Goal: Transaction & Acquisition: Purchase product/service

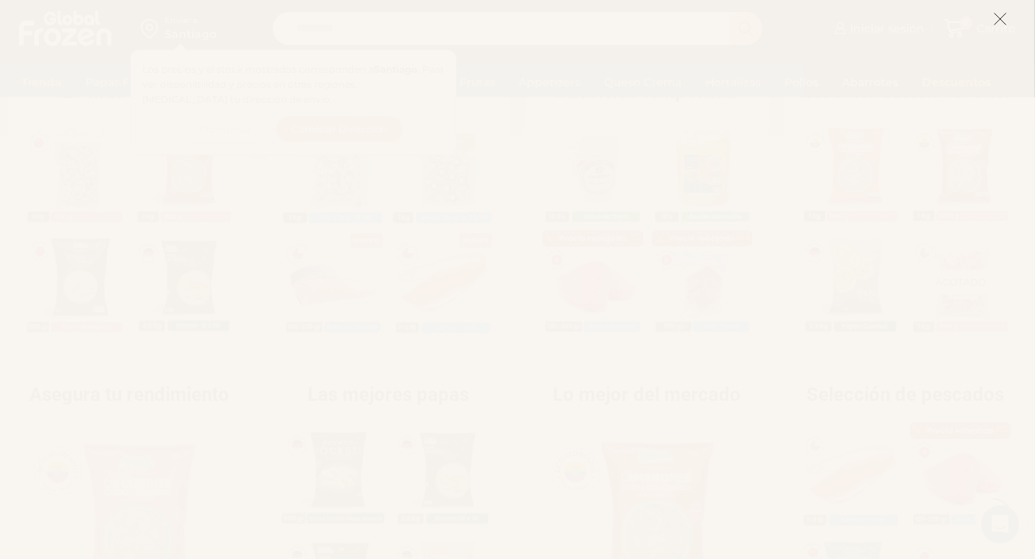
scroll to position [395, 0]
click at [1000, 20] on line at bounding box center [1000, 18] width 11 height 11
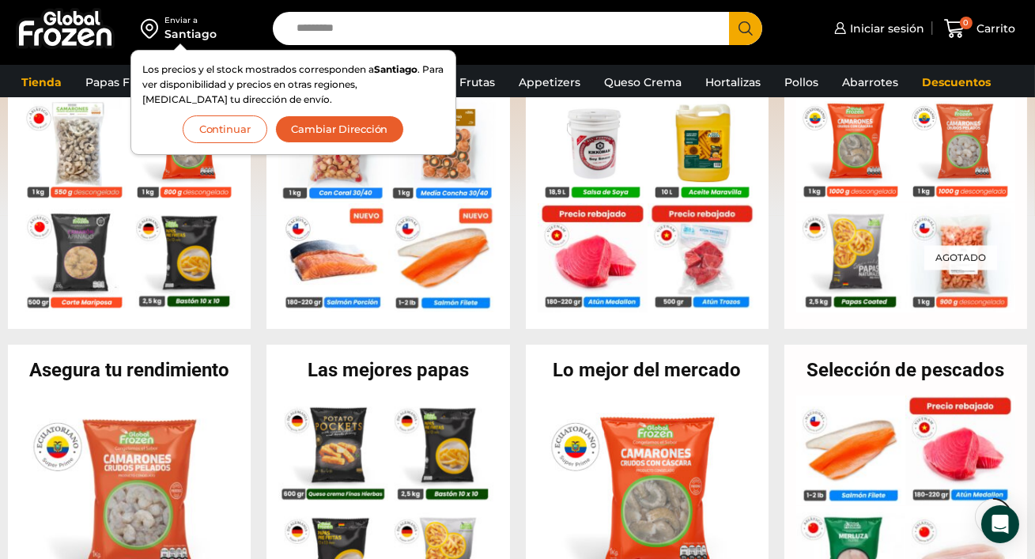
click at [248, 127] on button "Continuar" at bounding box center [225, 129] width 85 height 28
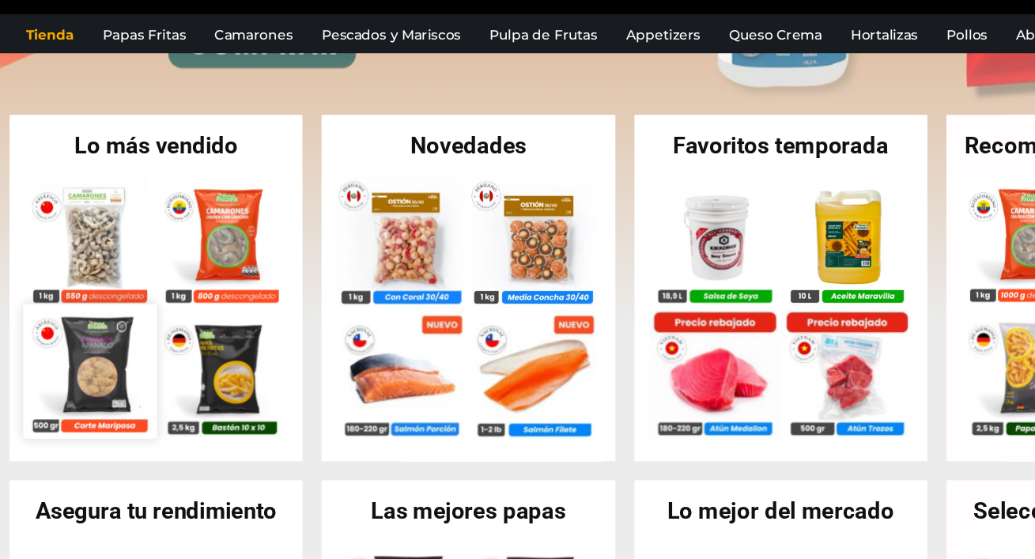
scroll to position [289, 0]
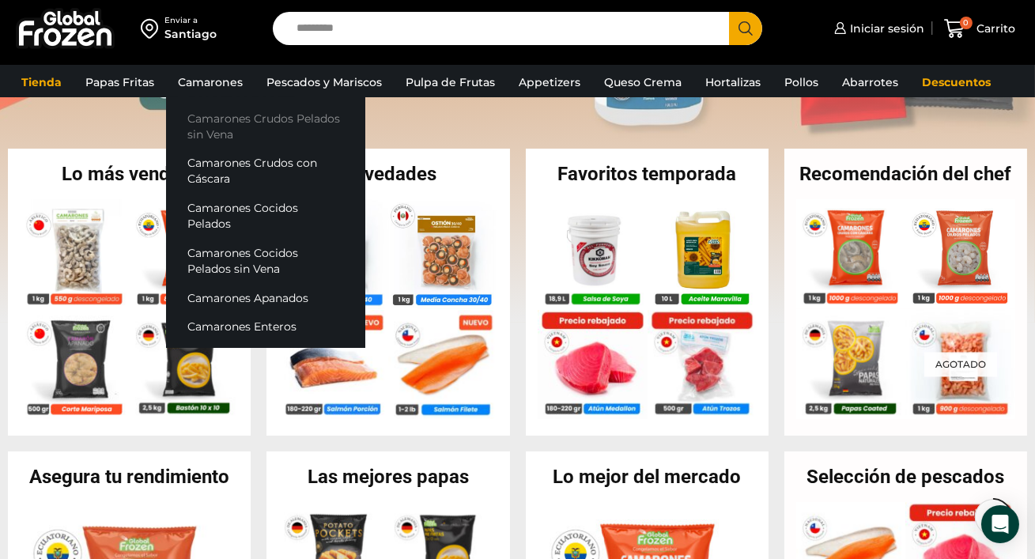
click at [217, 126] on link "Camarones Crudos Pelados sin Vena" at bounding box center [265, 126] width 199 height 45
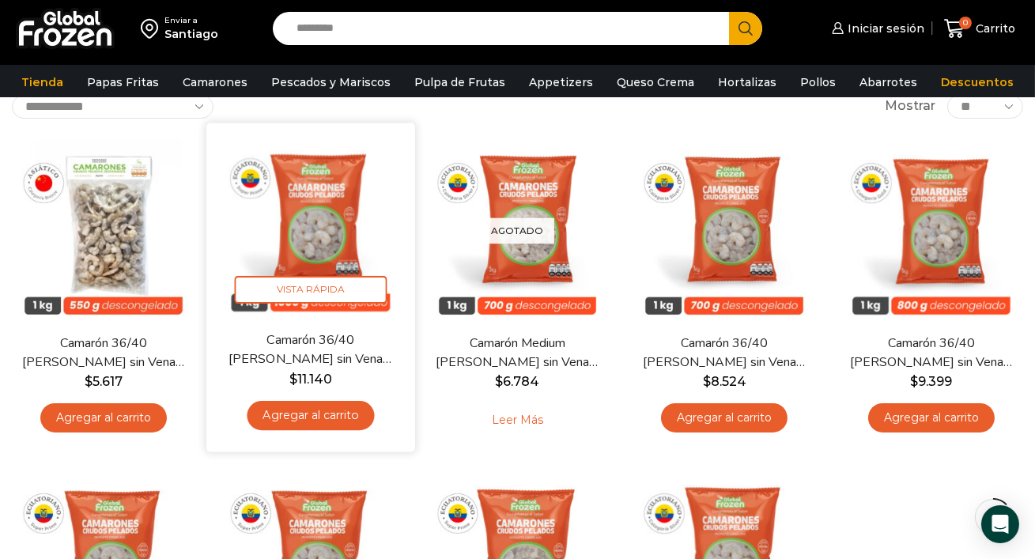
scroll to position [104, 0]
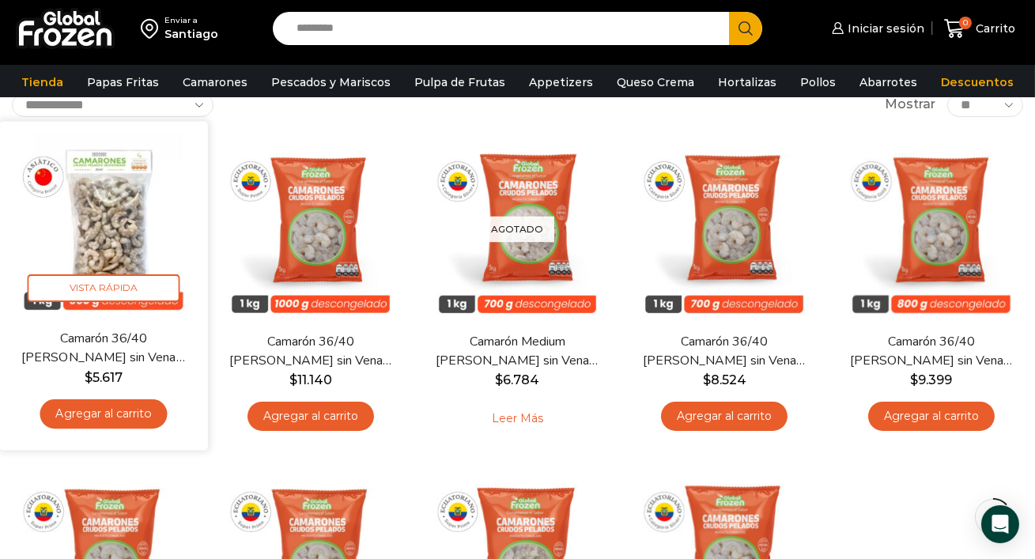
click at [110, 416] on link "Agregar al carrito" at bounding box center [103, 413] width 127 height 29
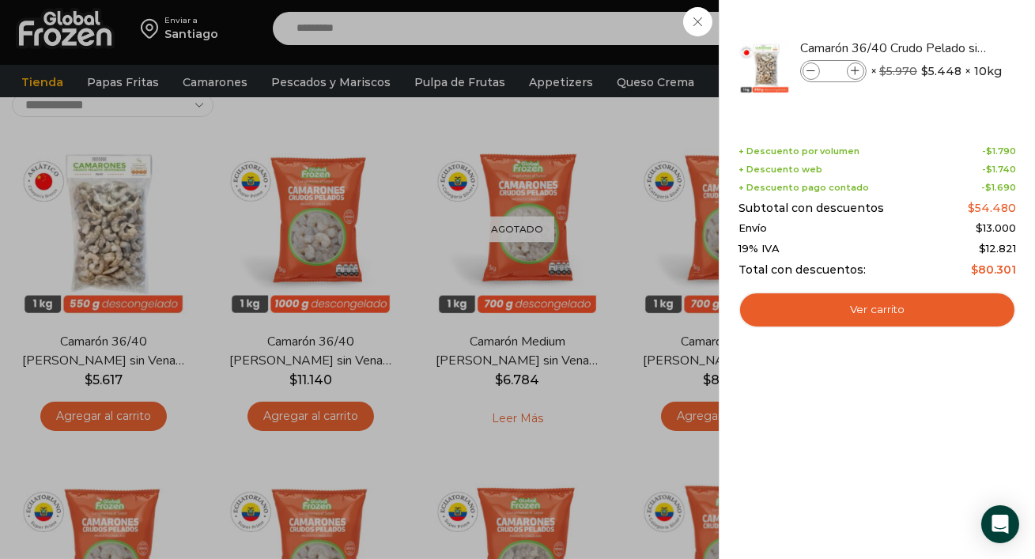
click at [940, 22] on div "1 Carrito 1 1 Shopping Cart *" at bounding box center [979, 28] width 79 height 37
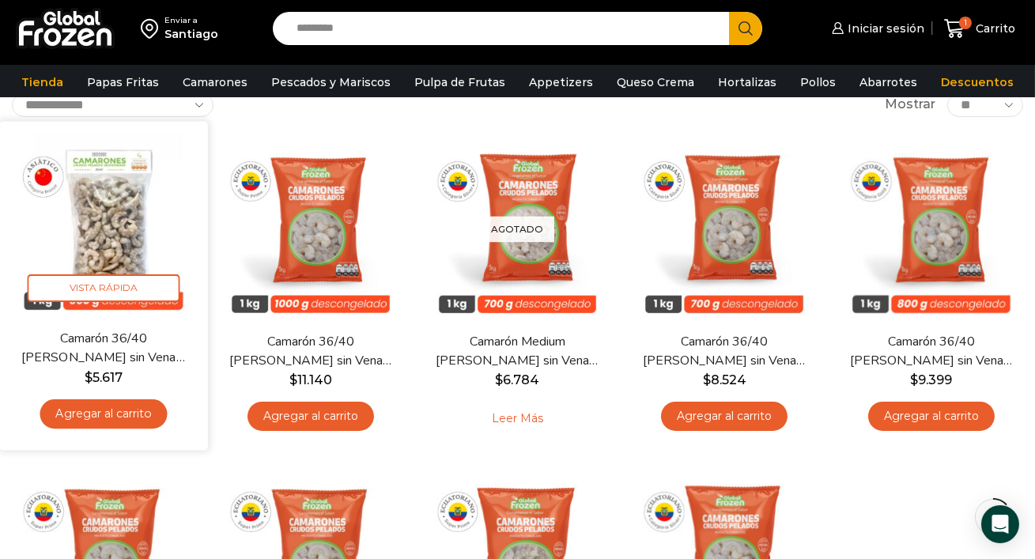
click at [123, 331] on link "Camarón 36/40 Crudo Pelado sin Vena – Bronze – Caja 10 kg" at bounding box center [104, 348] width 166 height 37
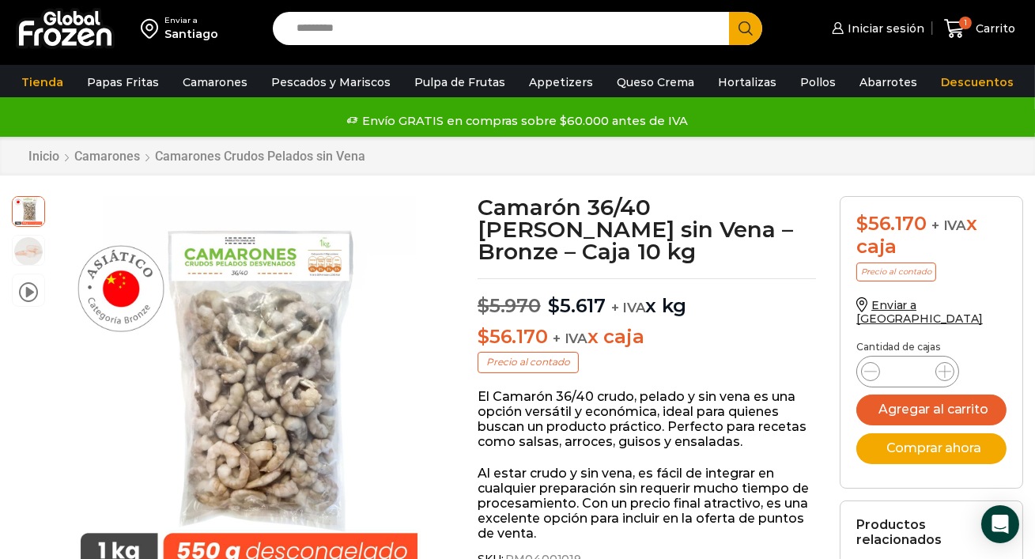
click at [869, 365] on icon at bounding box center [870, 371] width 13 height 13
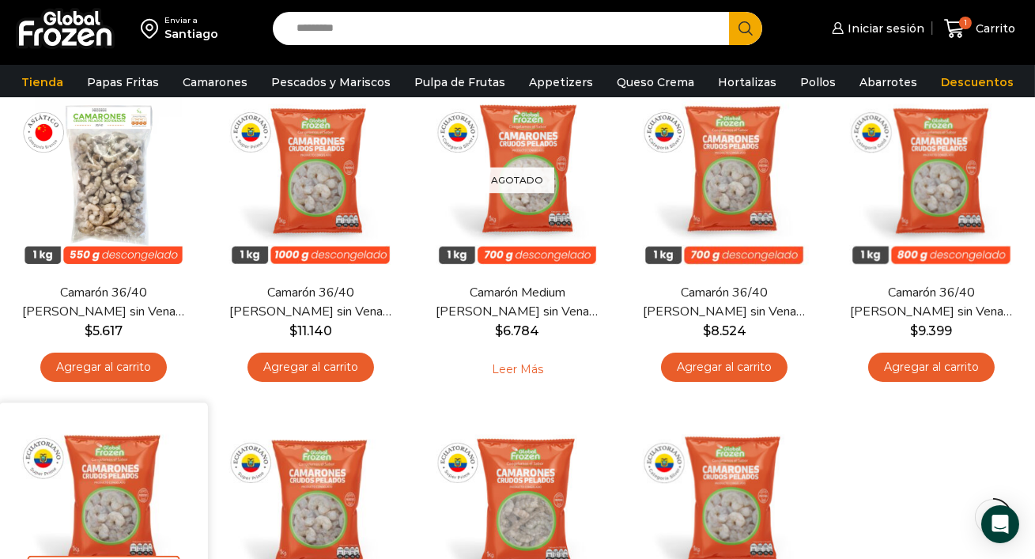
scroll to position [153, 0]
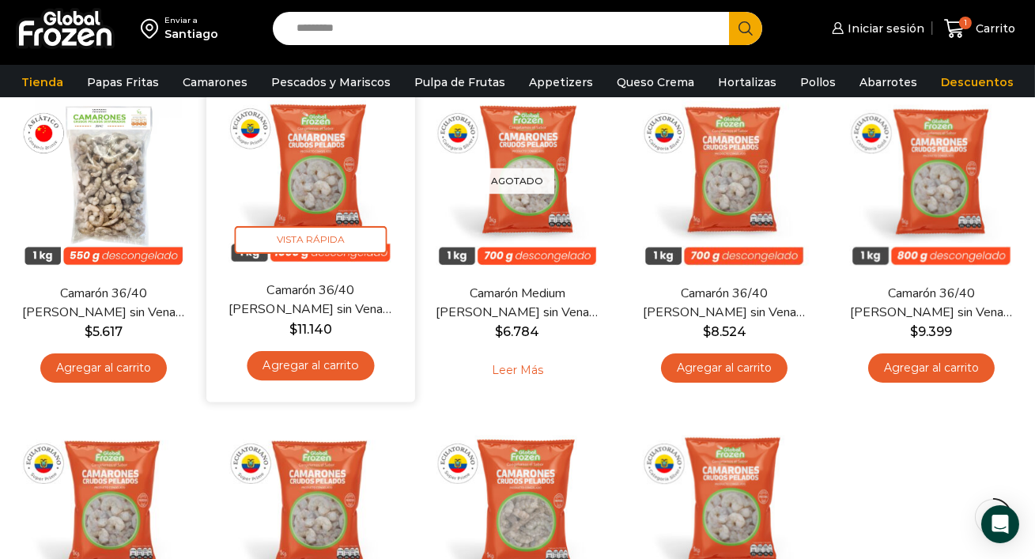
click at [308, 364] on link "Agregar al carrito" at bounding box center [310, 364] width 127 height 29
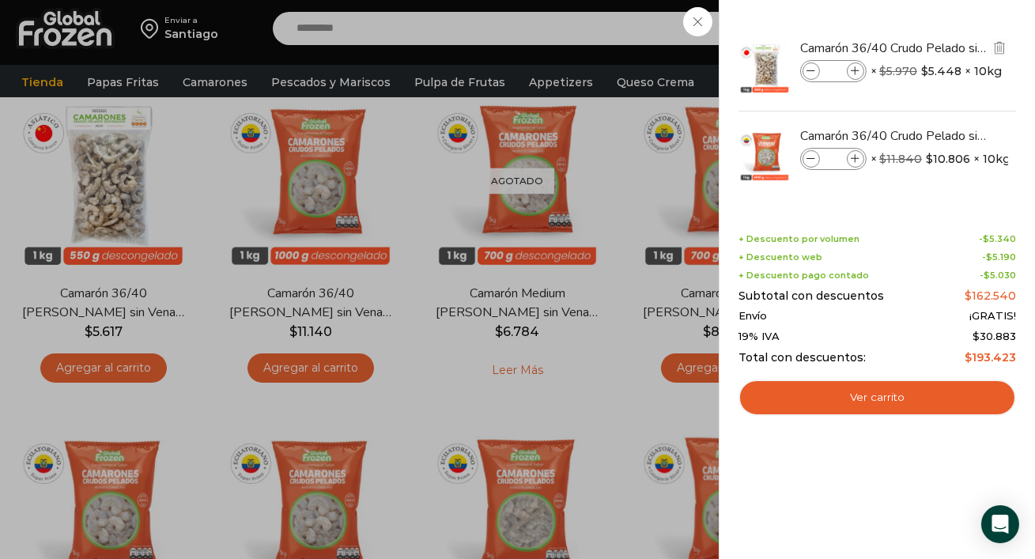
click at [747, 51] on img at bounding box center [764, 67] width 55 height 55
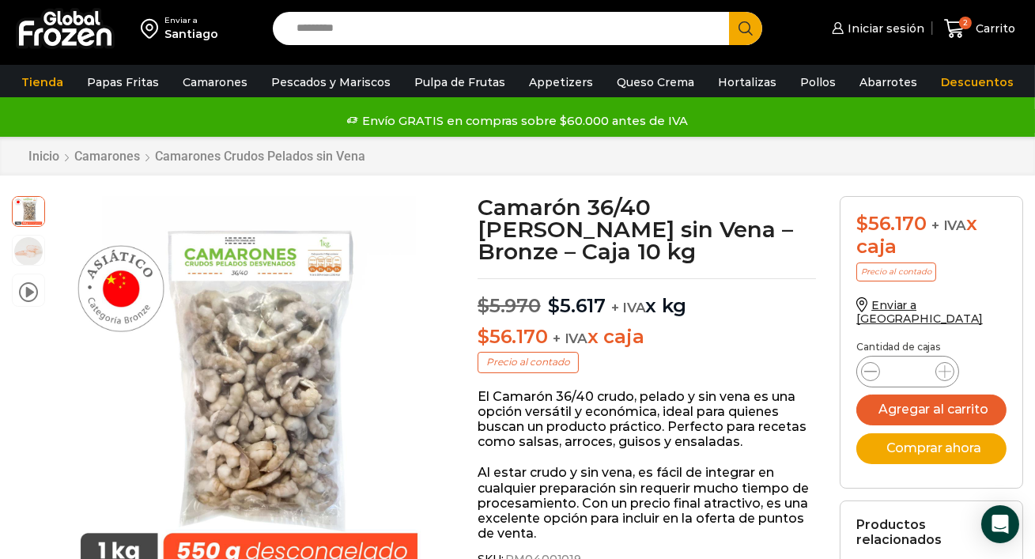
click at [873, 365] on icon at bounding box center [870, 371] width 13 height 13
click at [864, 449] on form "$ 56.170 + IVA x caja Precio al contado Enviar a [GEOGRAPHIC_DATA] Cantidad [PE…" at bounding box center [931, 342] width 183 height 293
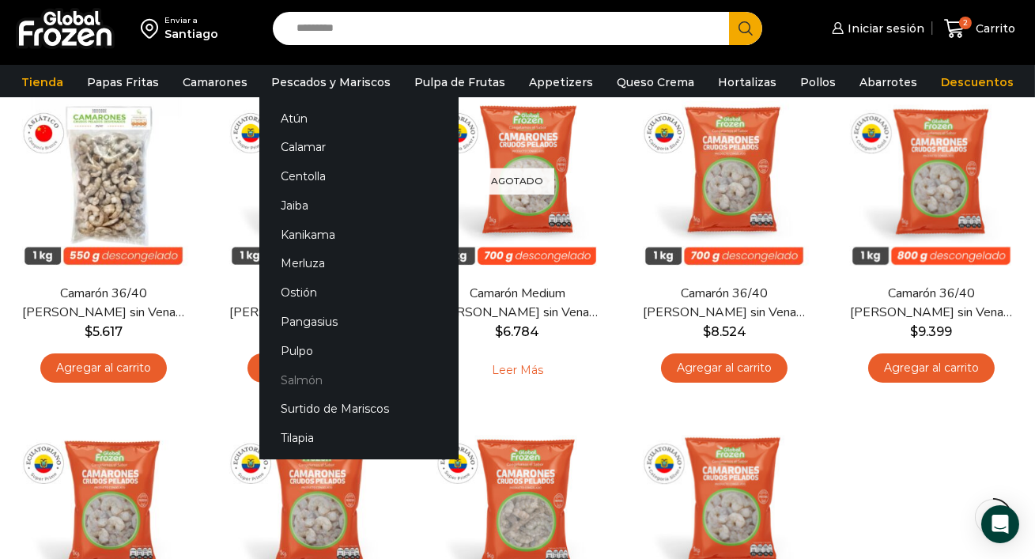
click at [304, 380] on link "Salmón" at bounding box center [358, 379] width 199 height 29
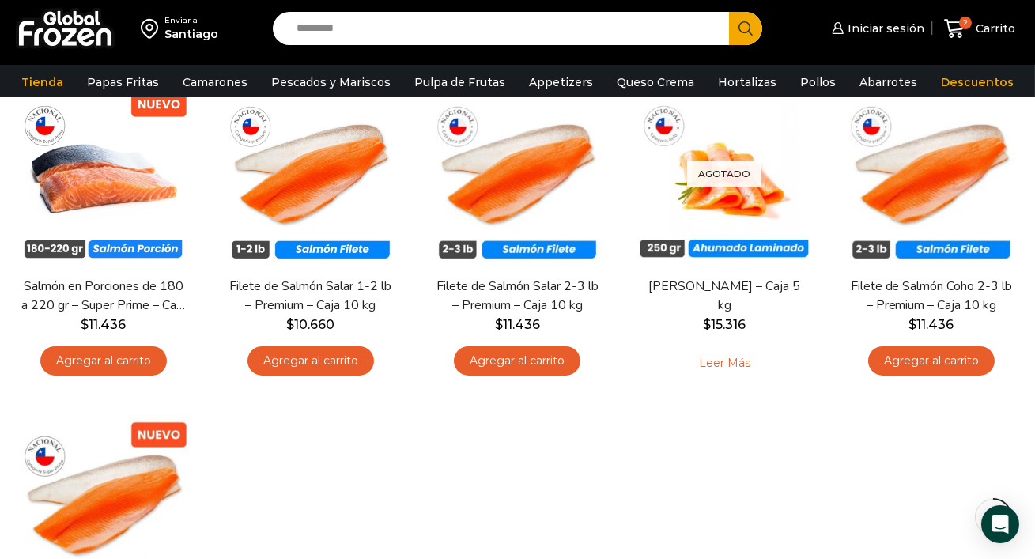
scroll to position [149, 0]
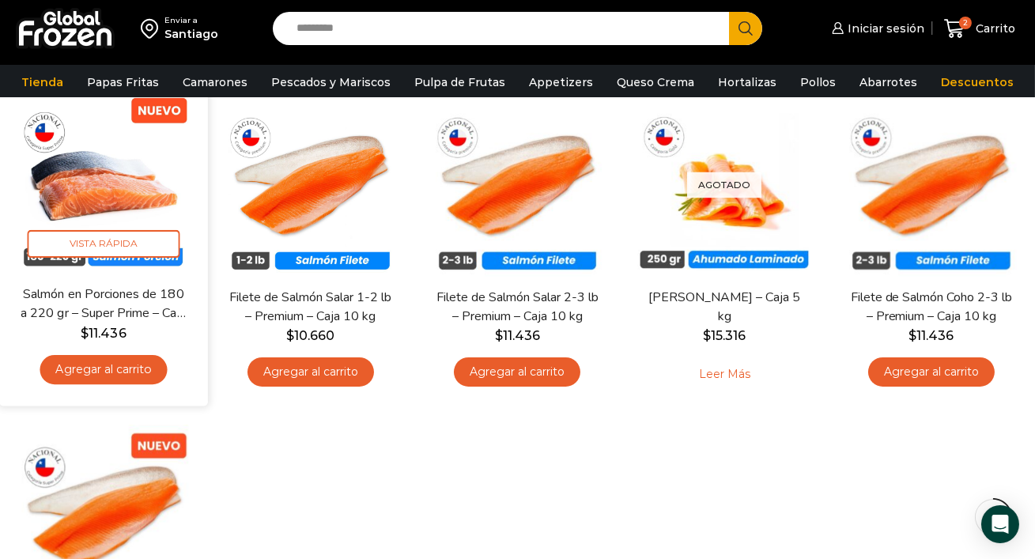
click at [96, 371] on link "Agregar al carrito" at bounding box center [103, 368] width 127 height 29
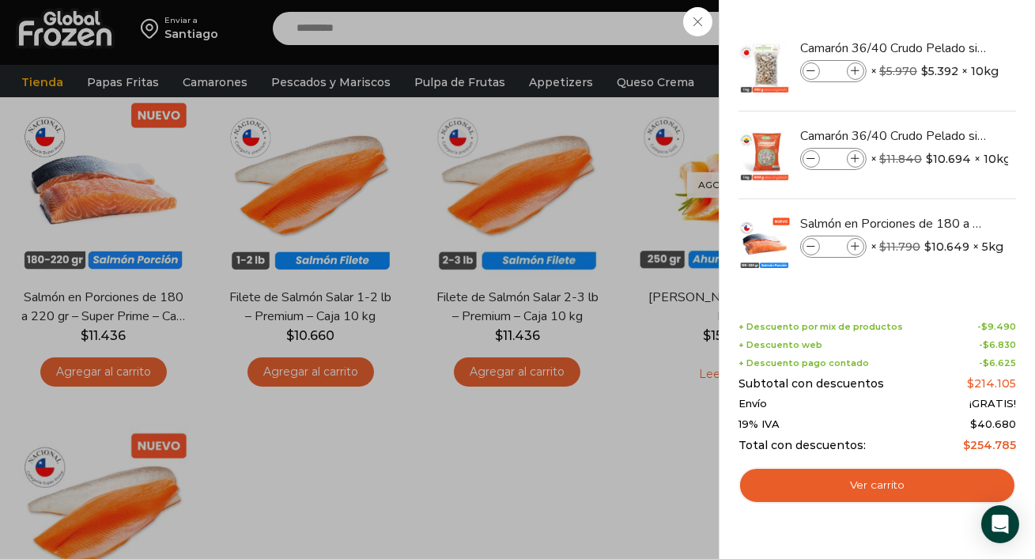
click at [940, 47] on div "3 Carrito 3 3 Shopping Cart *" at bounding box center [979, 28] width 79 height 37
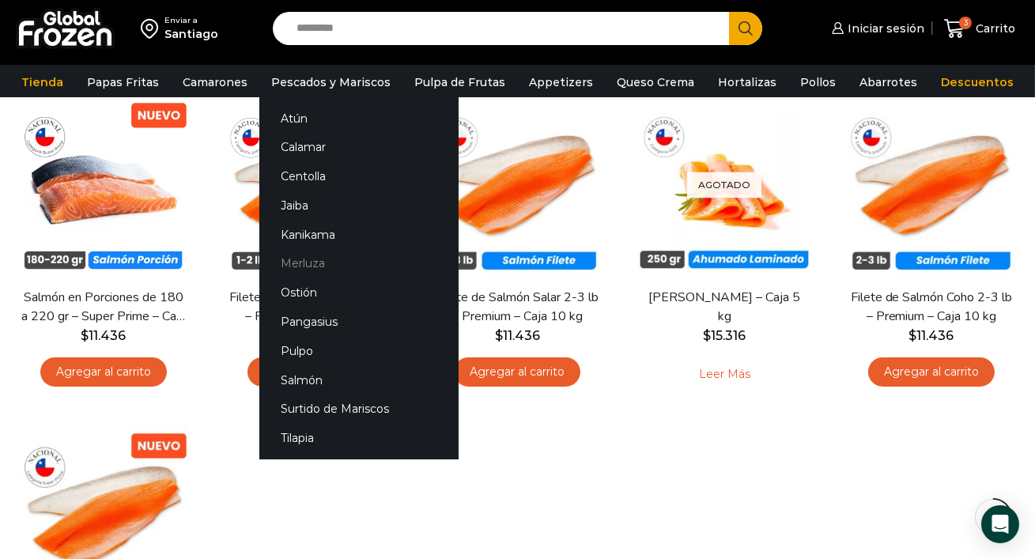
click at [302, 264] on link "Merluza" at bounding box center [358, 263] width 199 height 29
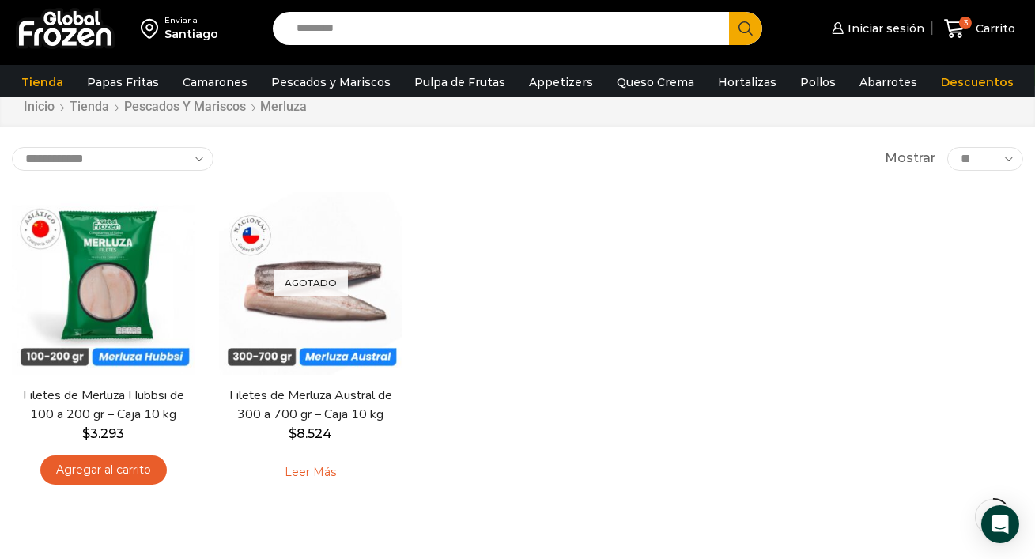
scroll to position [55, 0]
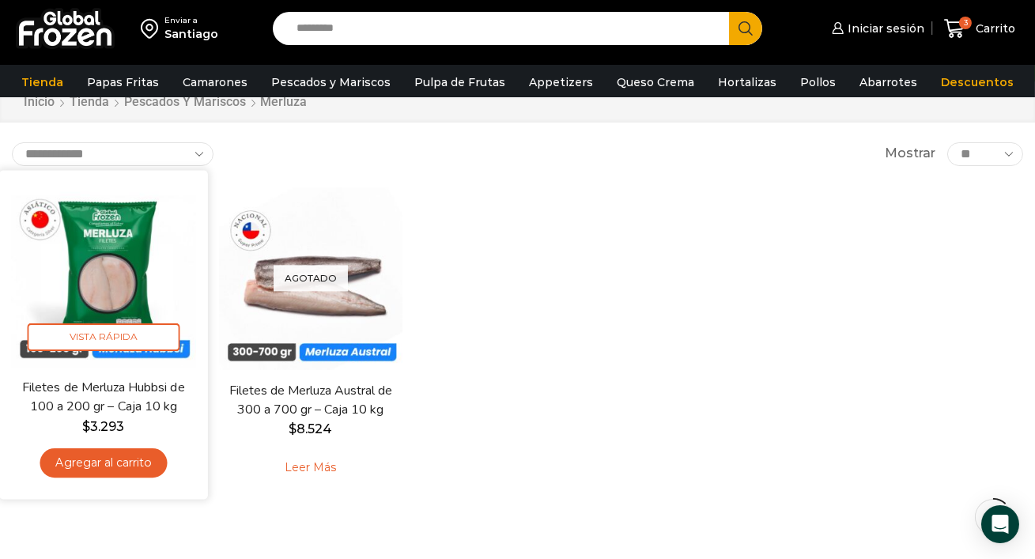
click at [110, 272] on img at bounding box center [103, 274] width 184 height 184
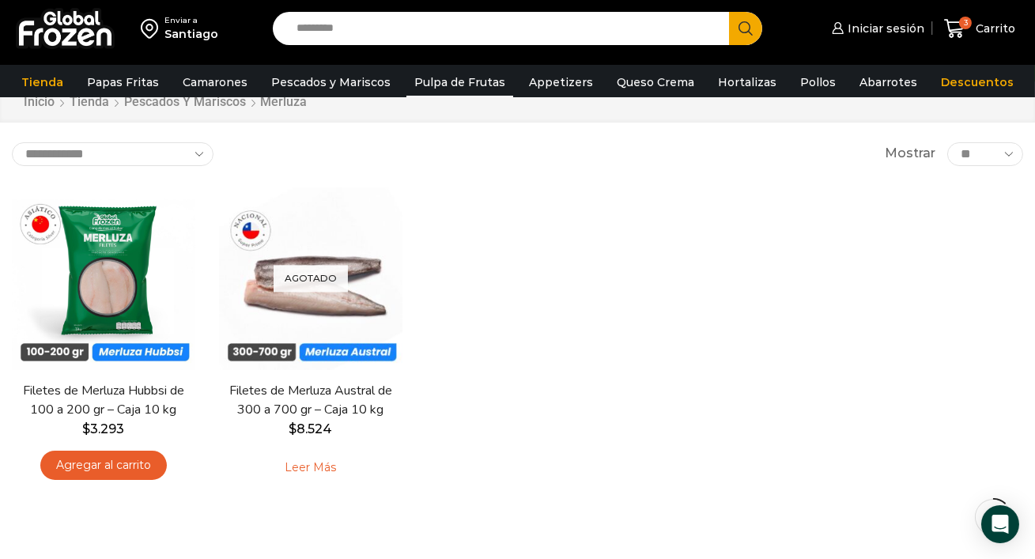
click at [454, 81] on link "Pulpa de Frutas" at bounding box center [459, 82] width 107 height 30
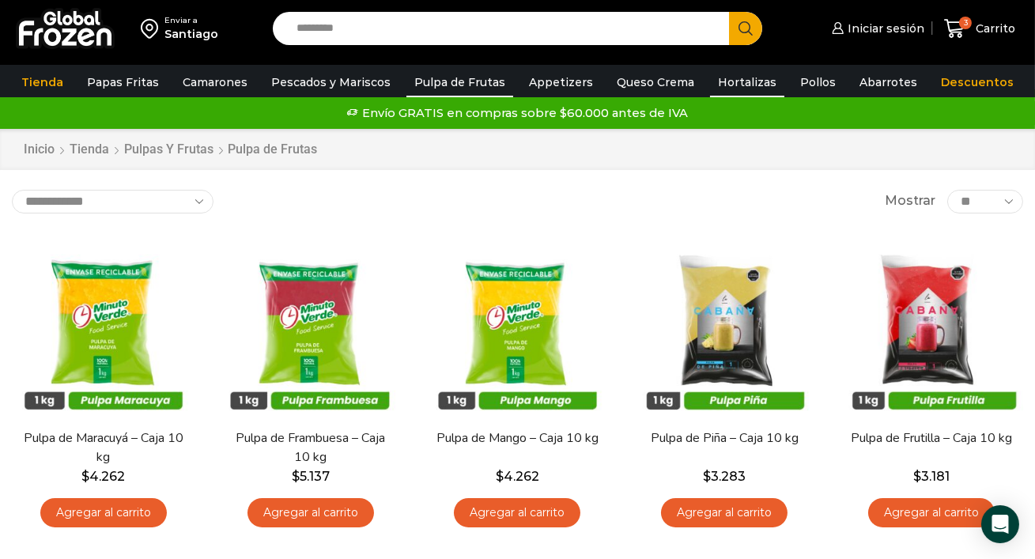
click at [727, 81] on link "Hortalizas" at bounding box center [747, 82] width 74 height 30
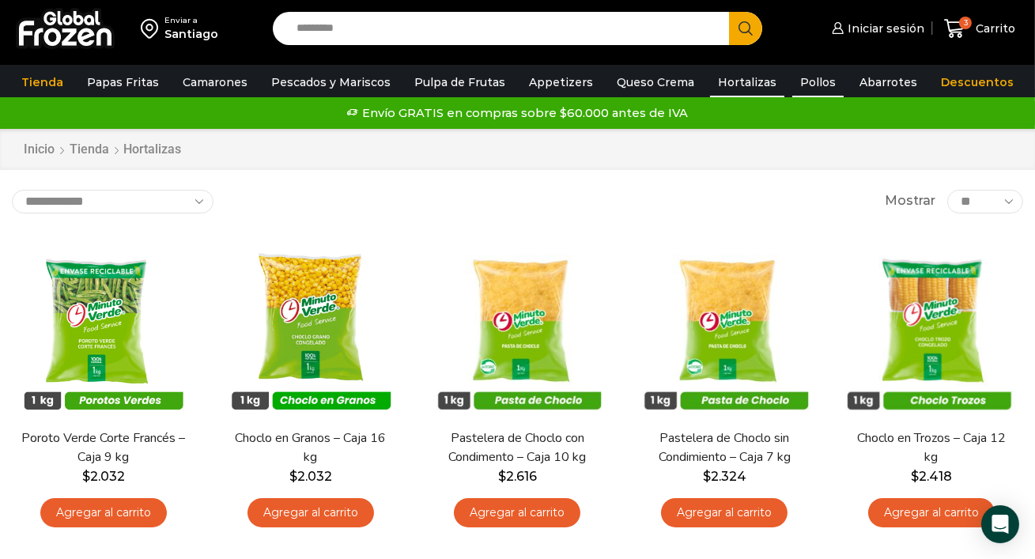
click at [792, 78] on link "Pollos" at bounding box center [817, 82] width 51 height 30
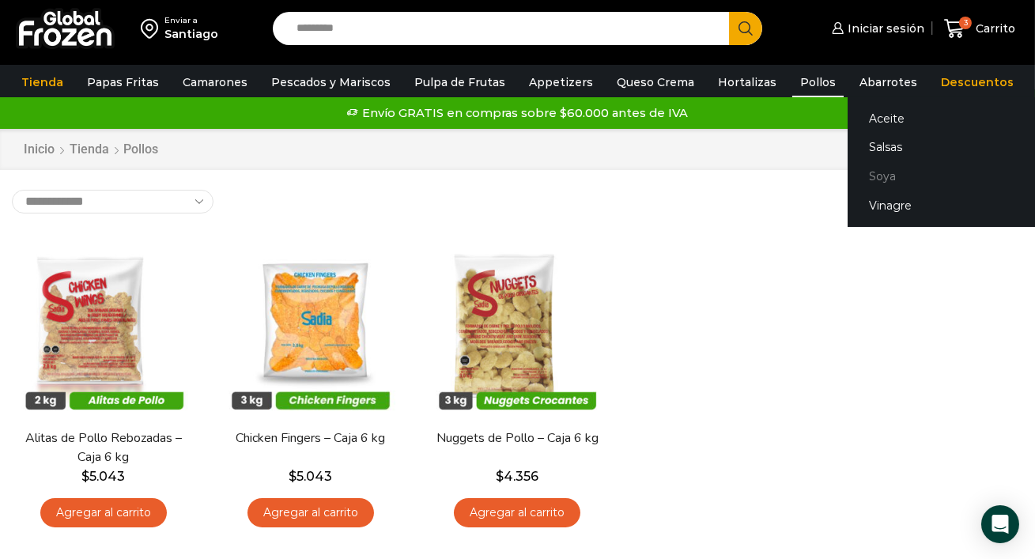
click at [861, 176] on link "Soya" at bounding box center [947, 176] width 199 height 29
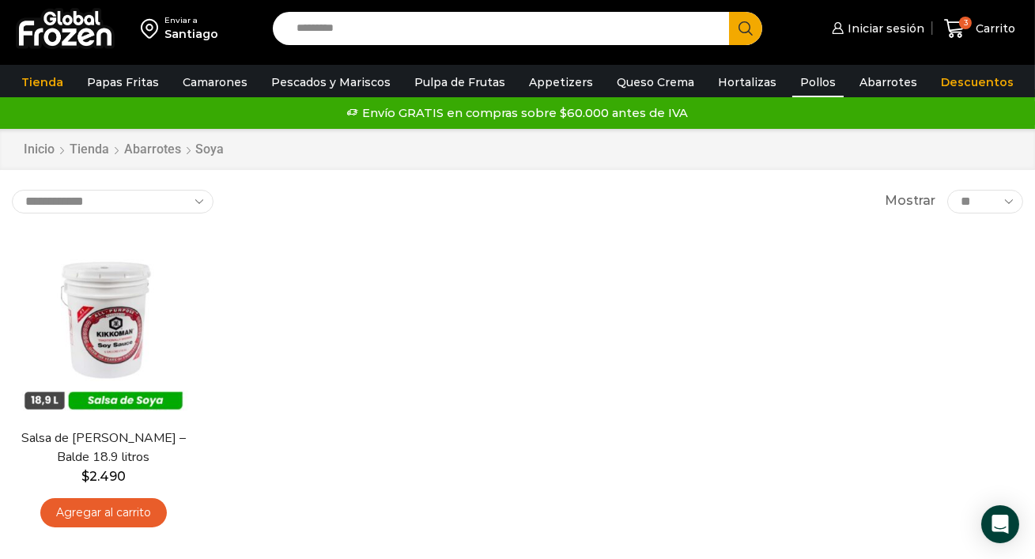
click at [792, 81] on link "Pollos" at bounding box center [817, 82] width 51 height 30
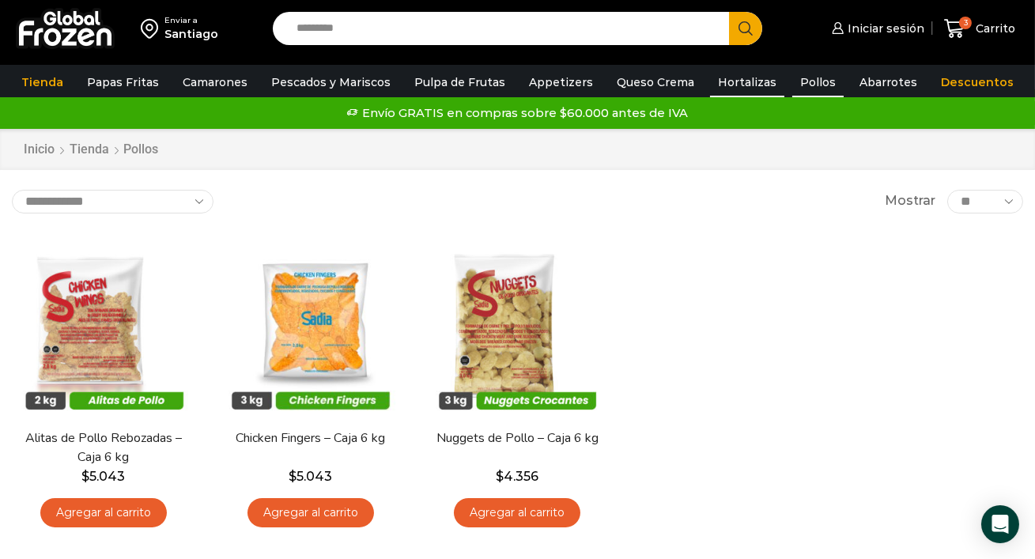
click at [717, 82] on link "Hortalizas" at bounding box center [747, 82] width 74 height 30
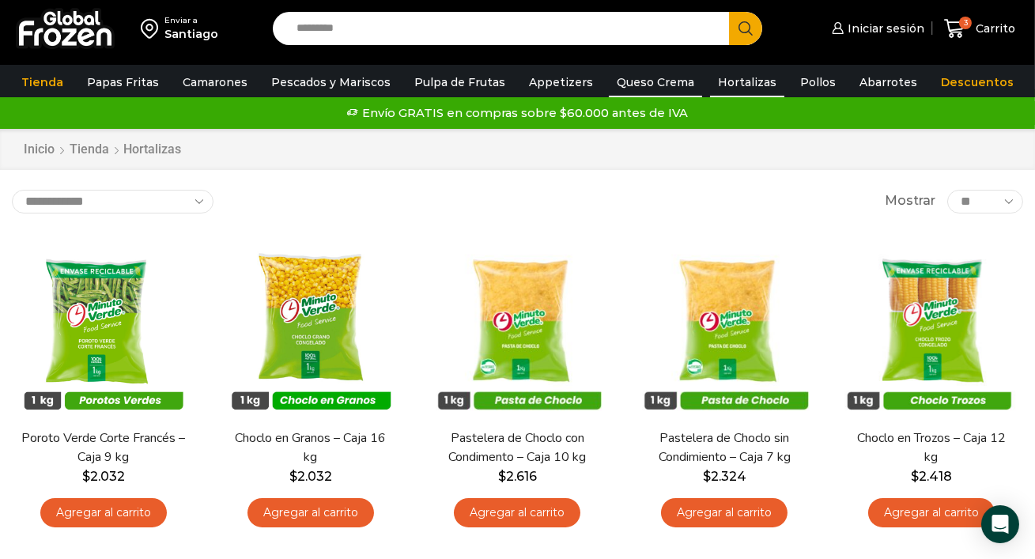
click at [631, 79] on link "Queso Crema" at bounding box center [655, 82] width 93 height 30
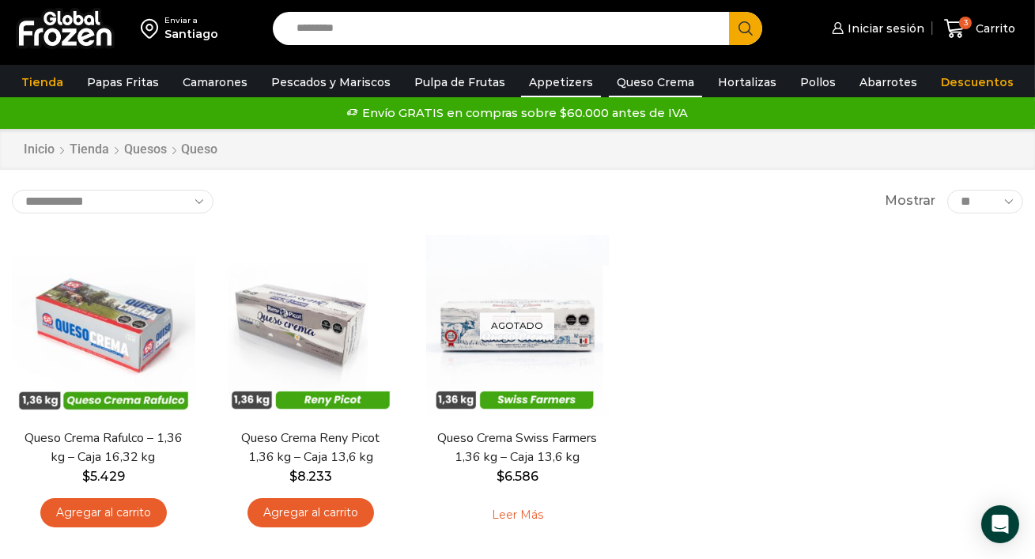
click at [549, 79] on link "Appetizers" at bounding box center [561, 82] width 80 height 30
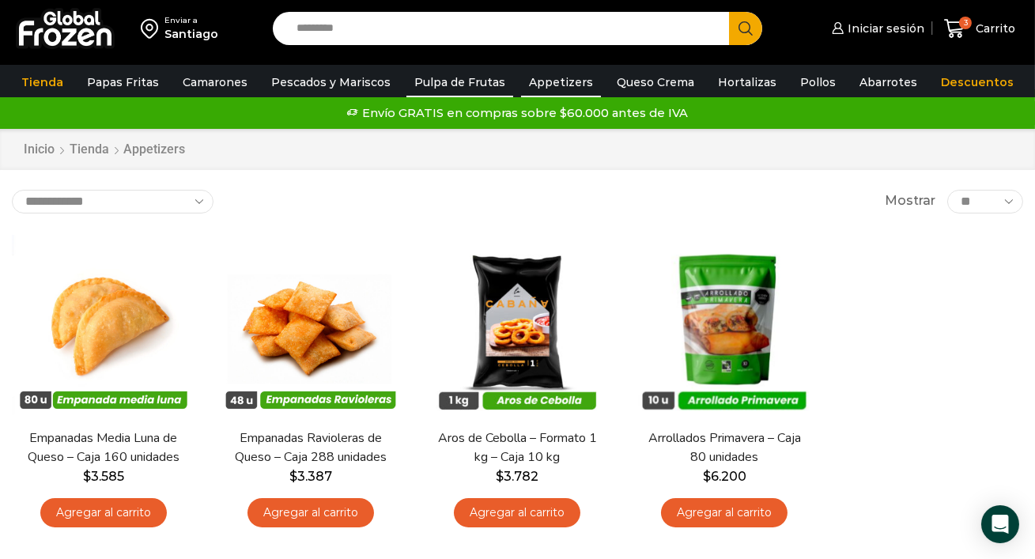
click at [445, 78] on link "Pulpa de Frutas" at bounding box center [459, 82] width 107 height 30
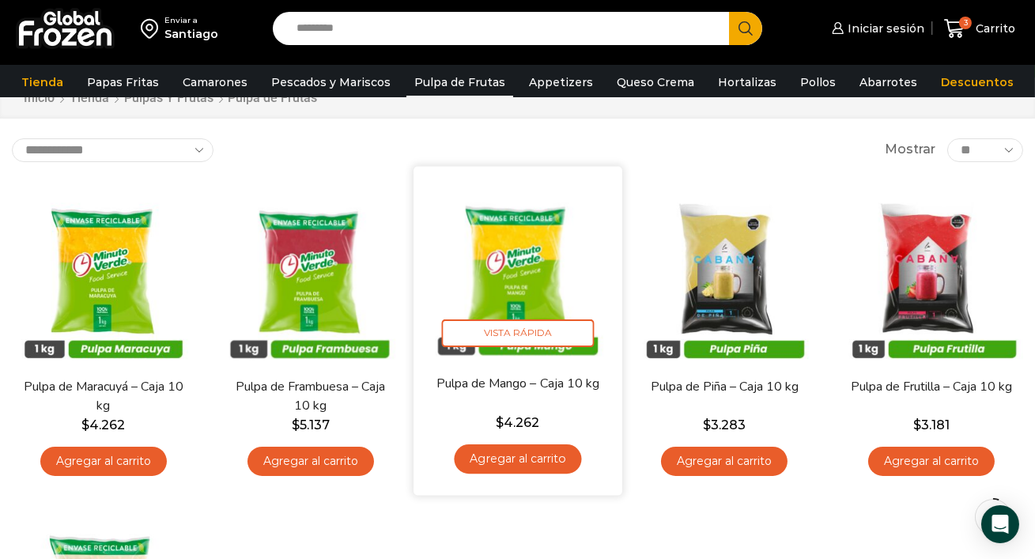
scroll to position [38, 0]
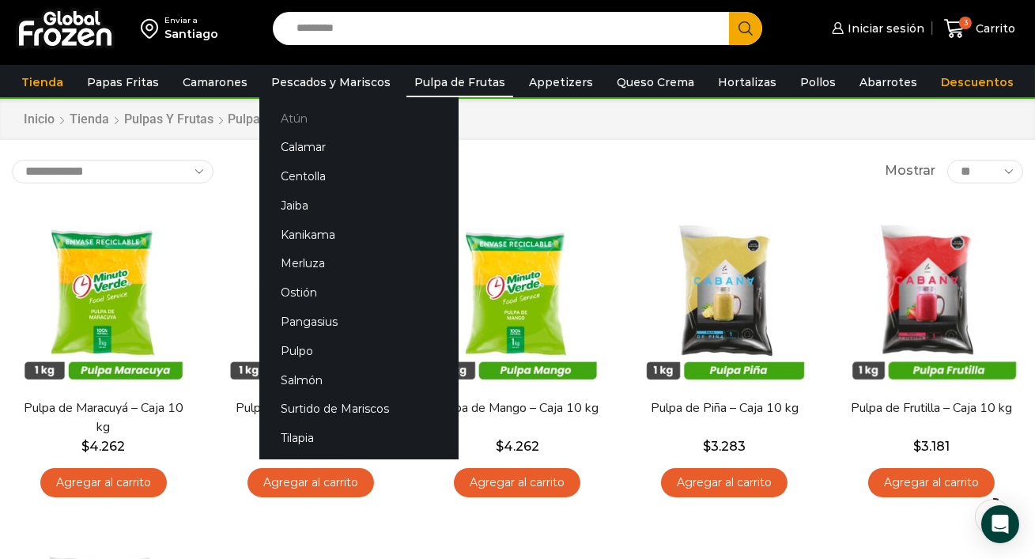
click at [288, 118] on link "Atún" at bounding box center [358, 118] width 199 height 29
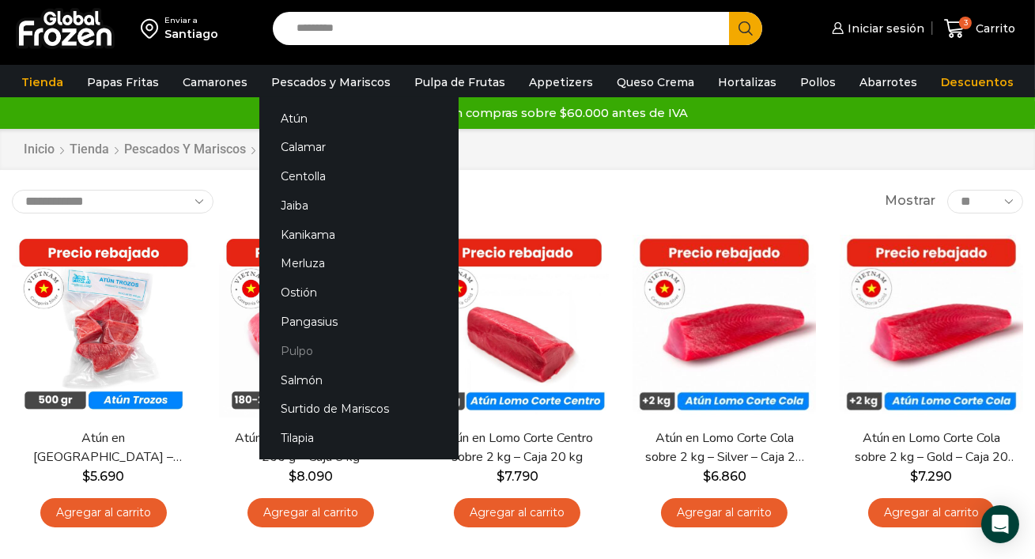
click at [289, 352] on link "Pulpo" at bounding box center [358, 350] width 199 height 29
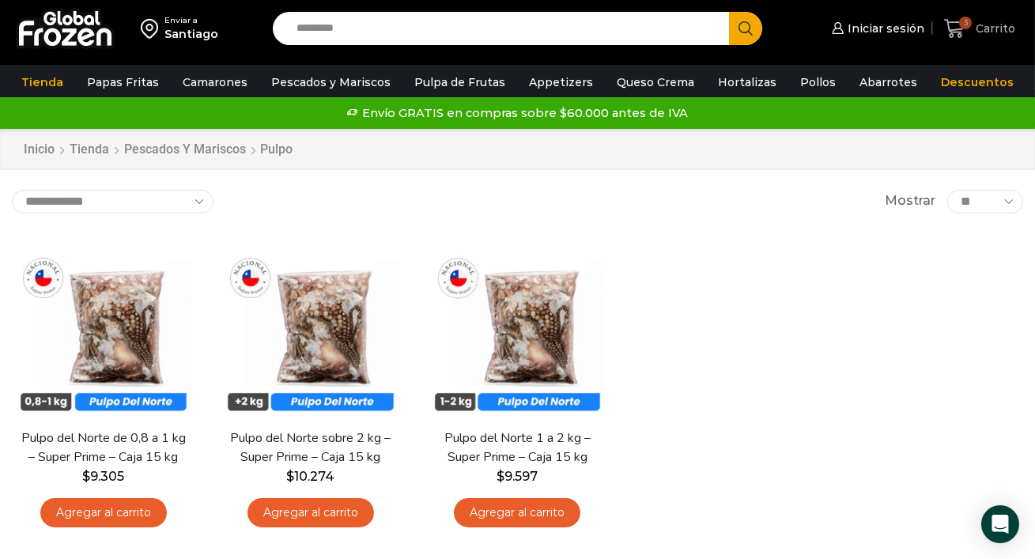
click at [961, 26] on span "3" at bounding box center [965, 23] width 13 height 13
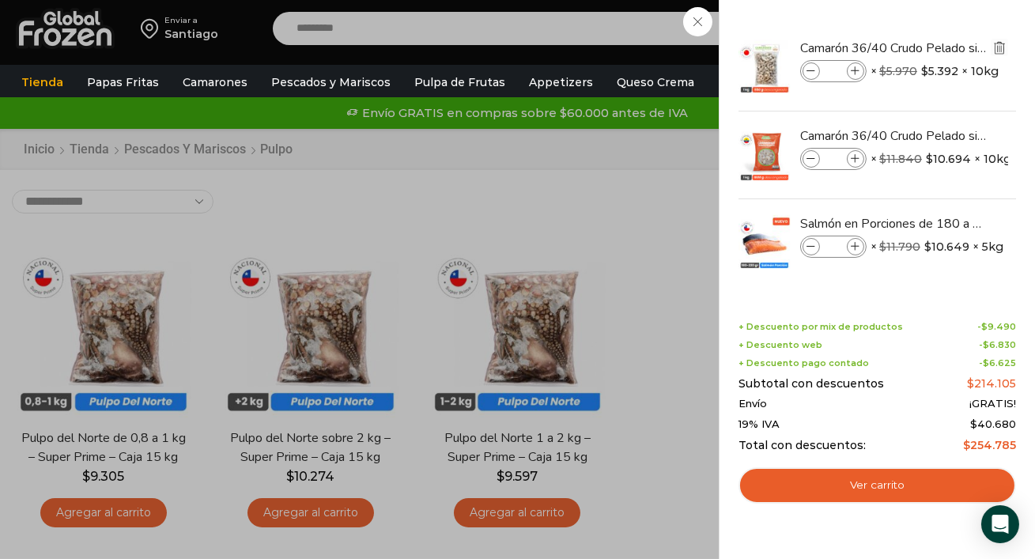
click at [1001, 47] on img "Eliminar Camarón 36/40 Crudo Pelado sin Vena - Bronze - Caja 10 kg del carrito" at bounding box center [999, 47] width 14 height 14
